Goal: Information Seeking & Learning: Check status

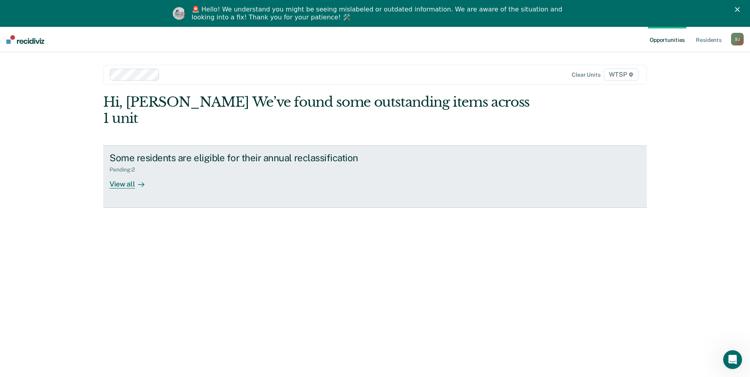
click at [122, 173] on div "View all" at bounding box center [132, 180] width 44 height 15
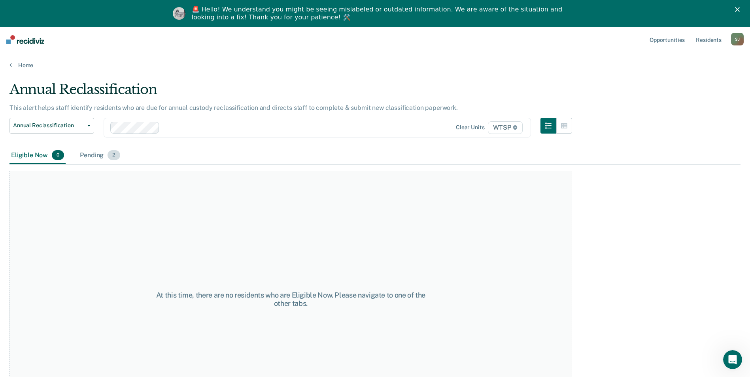
click at [95, 156] on div "Pending 2" at bounding box center [99, 155] width 43 height 17
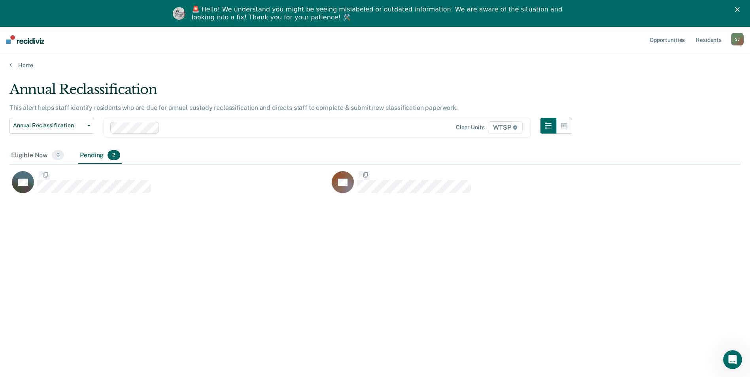
scroll to position [258, 725]
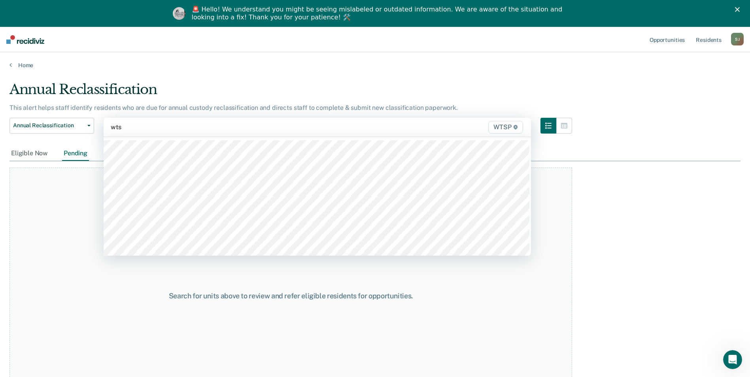
type input "wtsp"
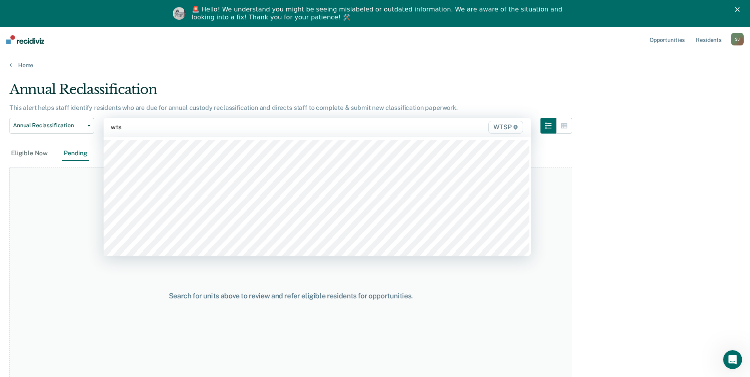
type input "wtsp"
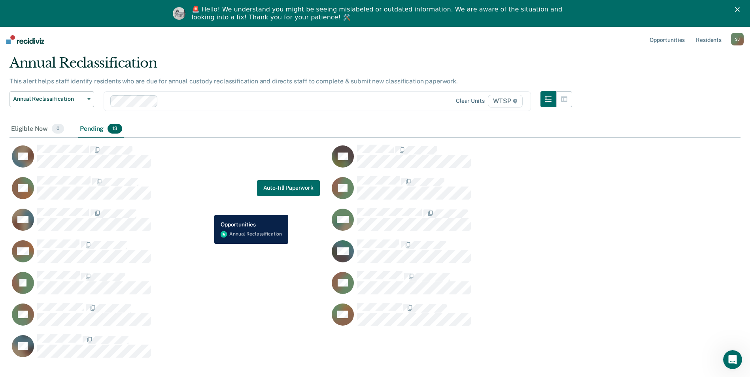
scroll to position [27, 0]
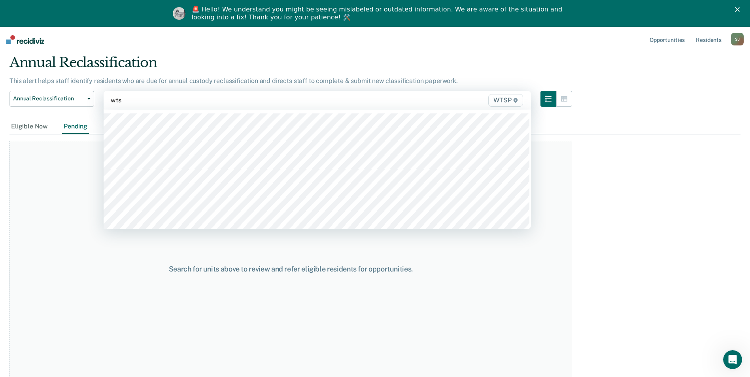
type input "wtsp"
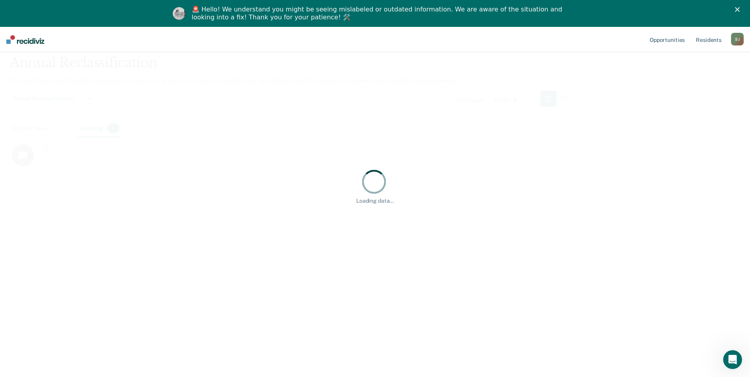
scroll to position [6, 6]
